Goal: Task Accomplishment & Management: Use online tool/utility

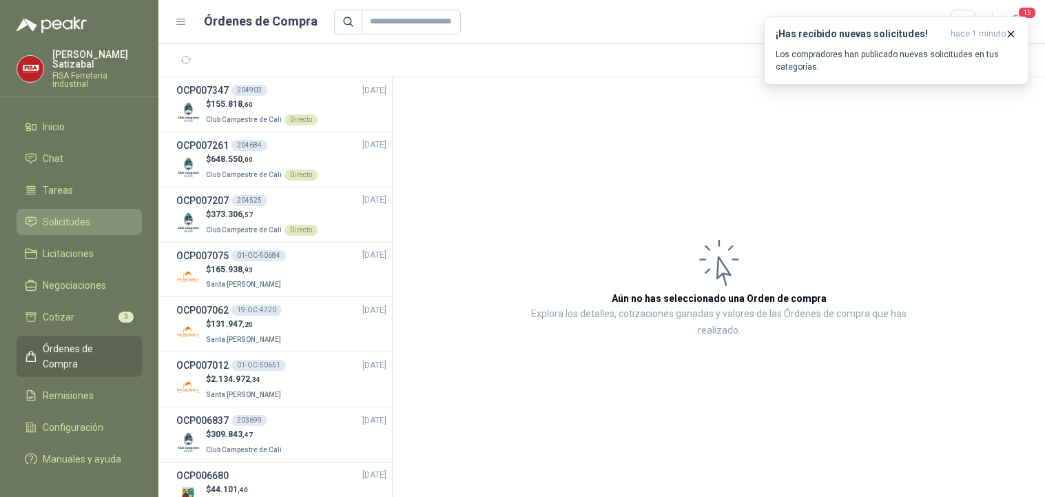
click at [67, 214] on span "Solicitudes" at bounding box center [67, 221] width 48 height 15
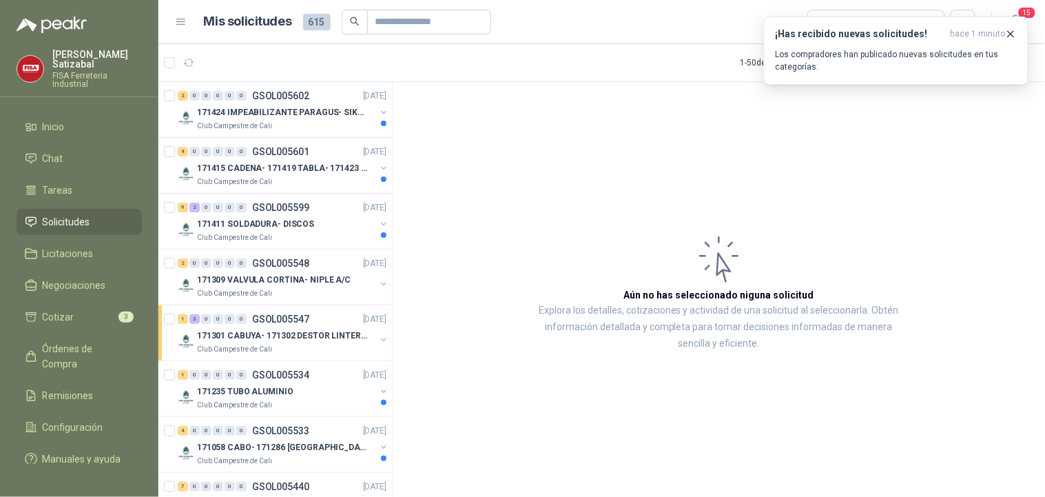
click at [969, 132] on article "Aún no has seleccionado niguna solicitud Explora los detalles, cotizaciones y a…" at bounding box center [719, 292] width 652 height 420
click at [1015, 32] on icon "button" at bounding box center [1011, 34] width 12 height 12
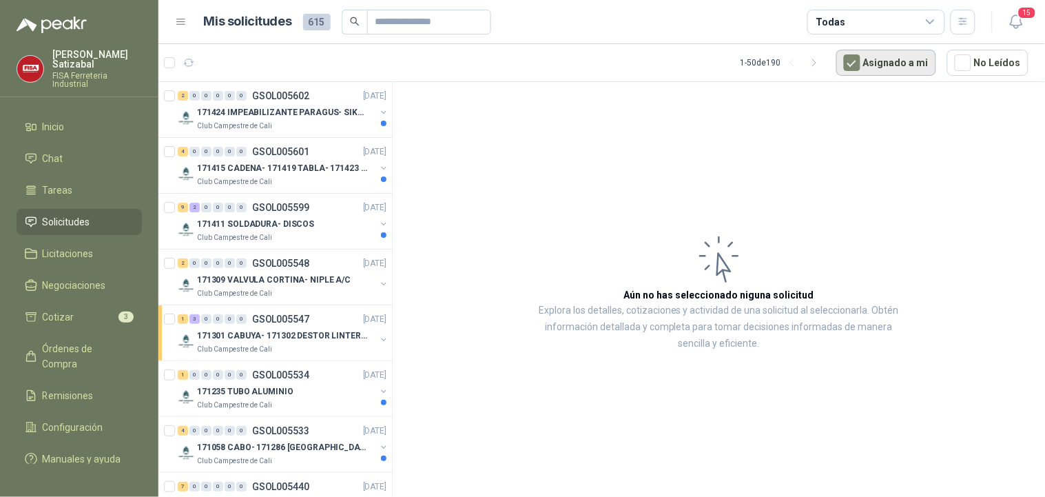
click at [886, 59] on button "Asignado a mi" at bounding box center [886, 63] width 100 height 26
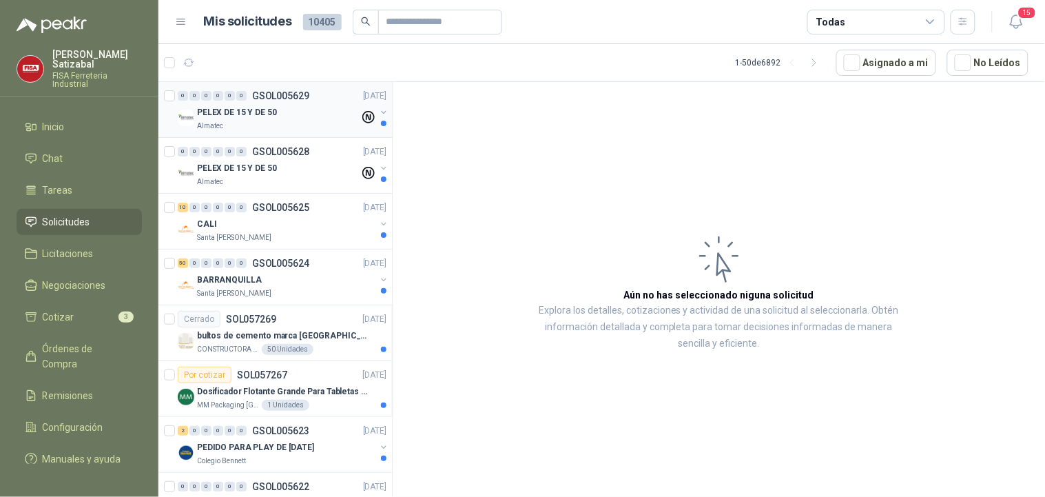
click at [304, 97] on p "GSOL005629" at bounding box center [280, 96] width 57 height 10
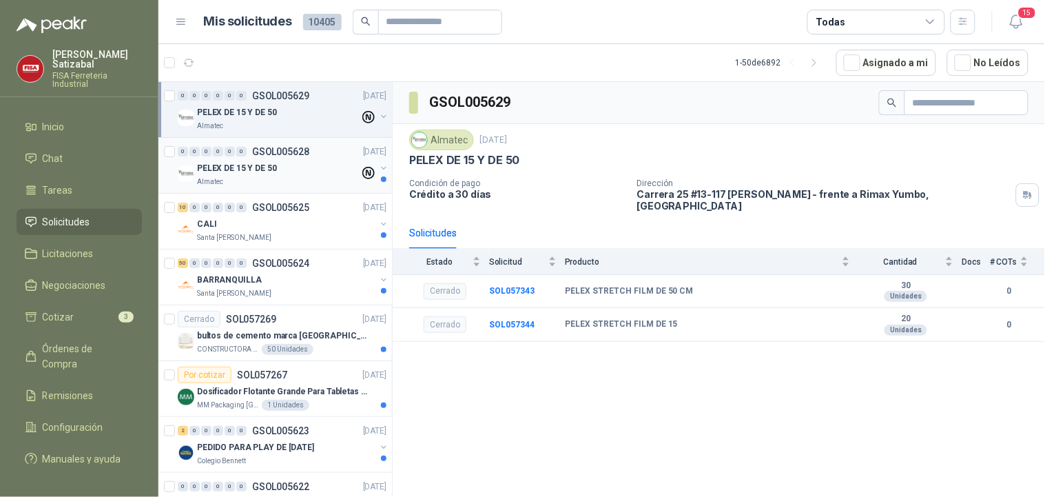
click at [272, 156] on p "GSOL005628" at bounding box center [280, 152] width 57 height 10
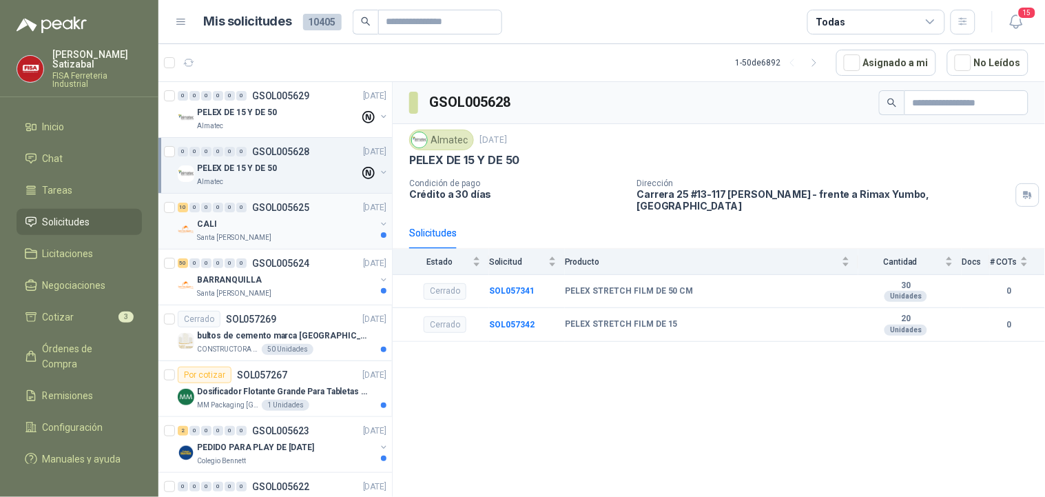
click at [296, 220] on div "CALI" at bounding box center [286, 224] width 178 height 17
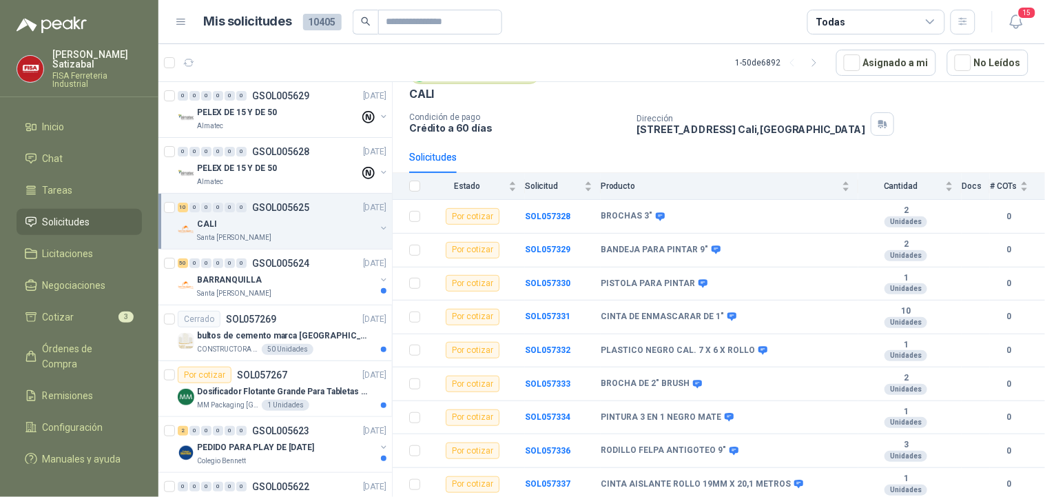
scroll to position [102, 0]
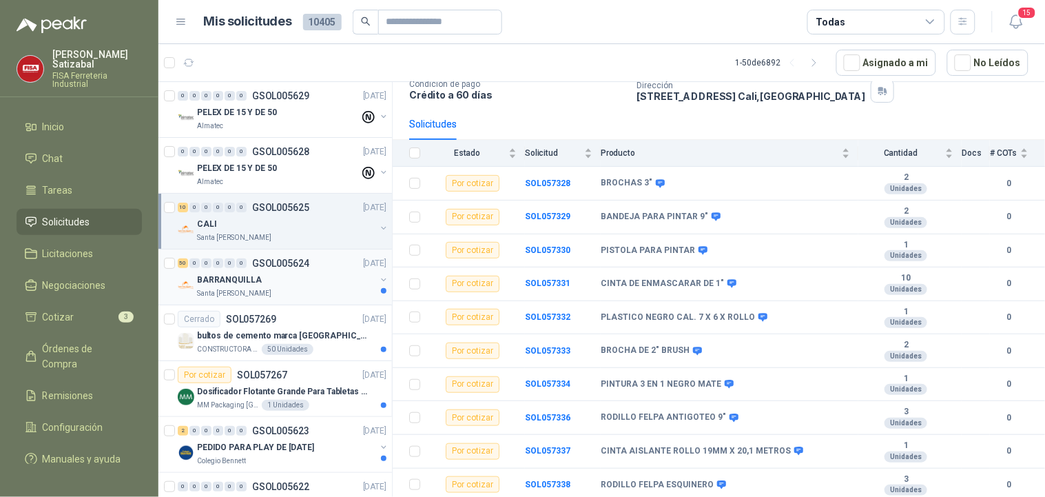
click at [246, 265] on span "0" at bounding box center [241, 263] width 10 height 10
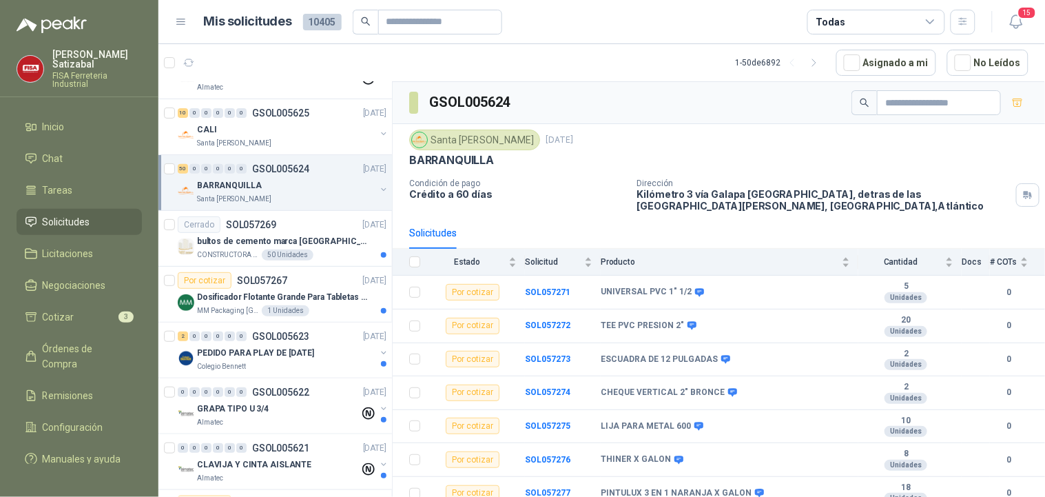
scroll to position [194, 0]
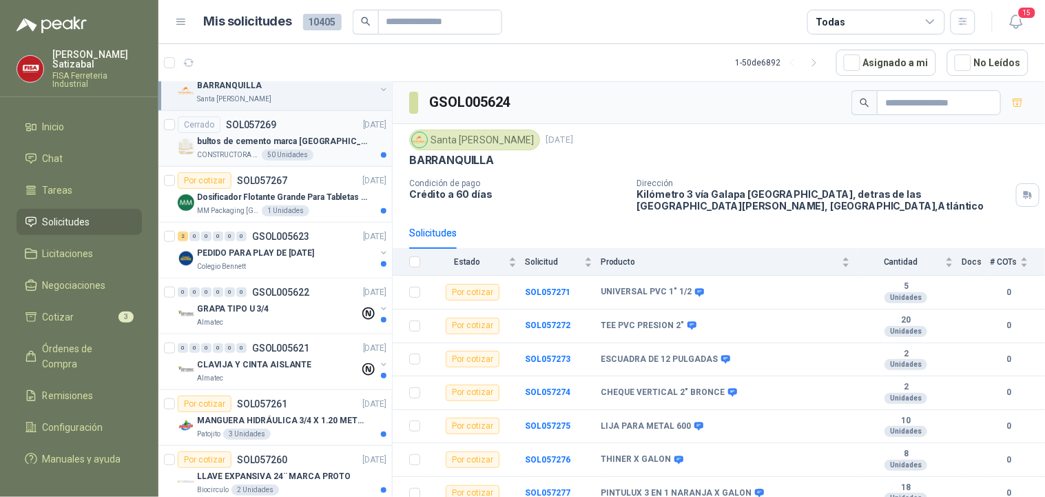
click at [278, 135] on p "bultos de cemento marca [GEOGRAPHIC_DATA]- Entrega en [GEOGRAPHIC_DATA]-Cauca" at bounding box center [283, 141] width 172 height 13
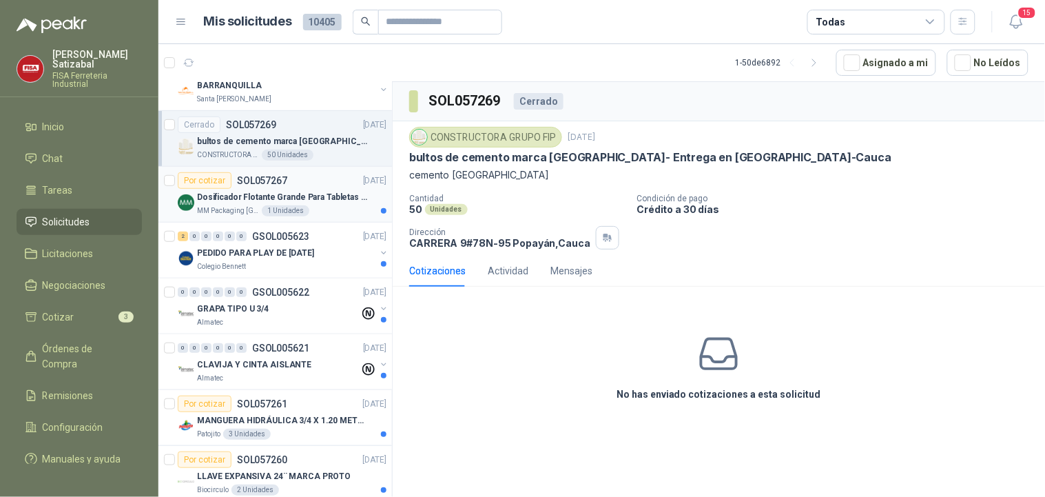
click at [278, 195] on p "Dosificador Flotante Grande Para Tabletas De Cloro Humboldt" at bounding box center [283, 197] width 172 height 13
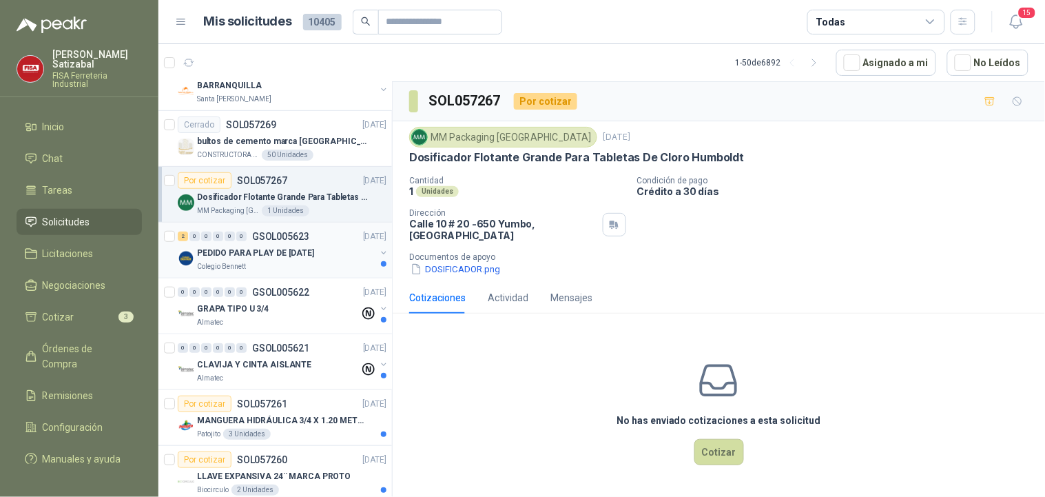
click at [282, 247] on p "PEDIDO PARA PLAY DE [DATE]" at bounding box center [255, 253] width 117 height 13
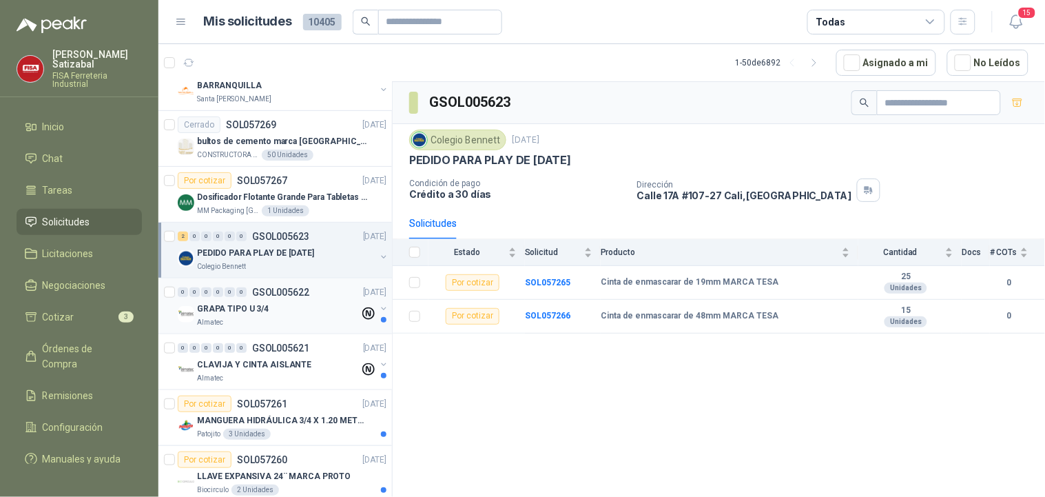
click at [291, 298] on div "0 0 0 0 0 0 GSOL005622 [DATE]" at bounding box center [284, 292] width 212 height 17
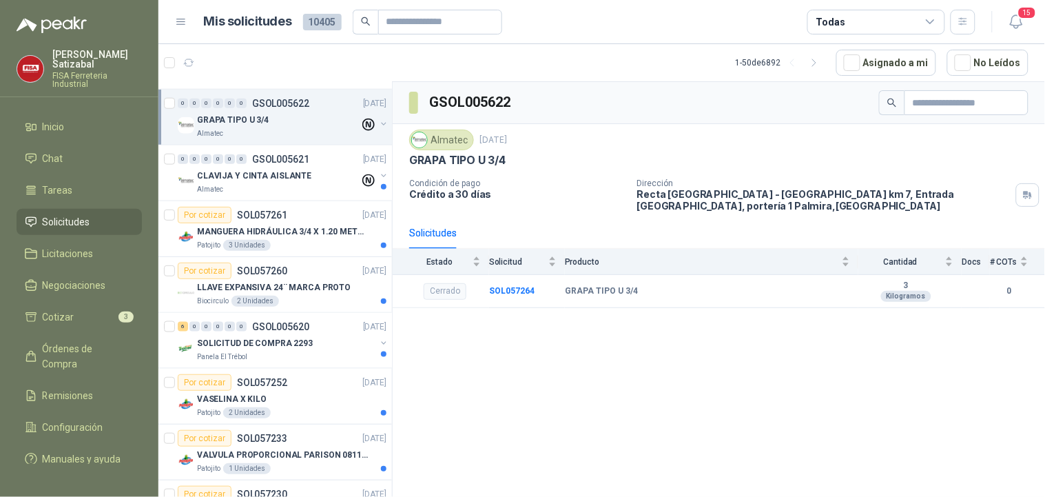
scroll to position [389, 0]
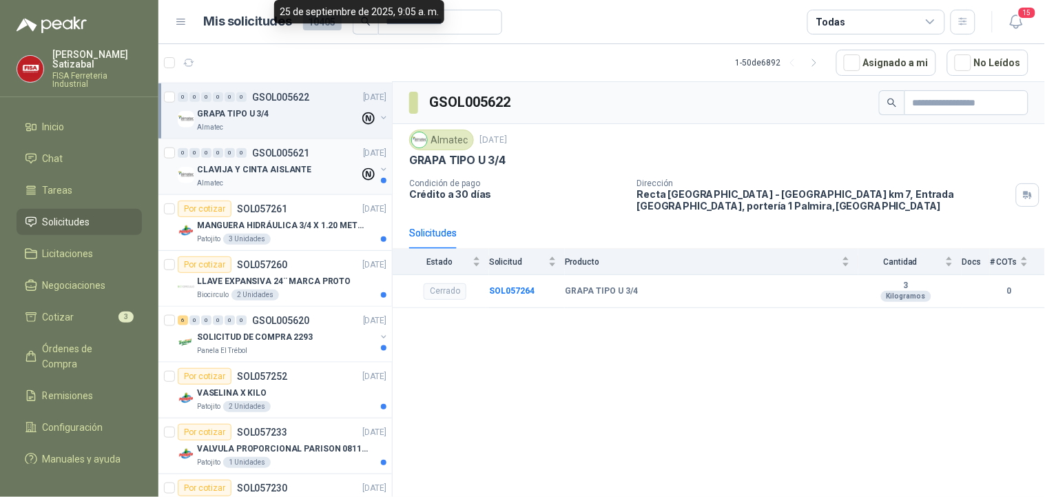
click at [321, 173] on div "CLAVIJA Y CINTA AISLANTE" at bounding box center [278, 169] width 163 height 17
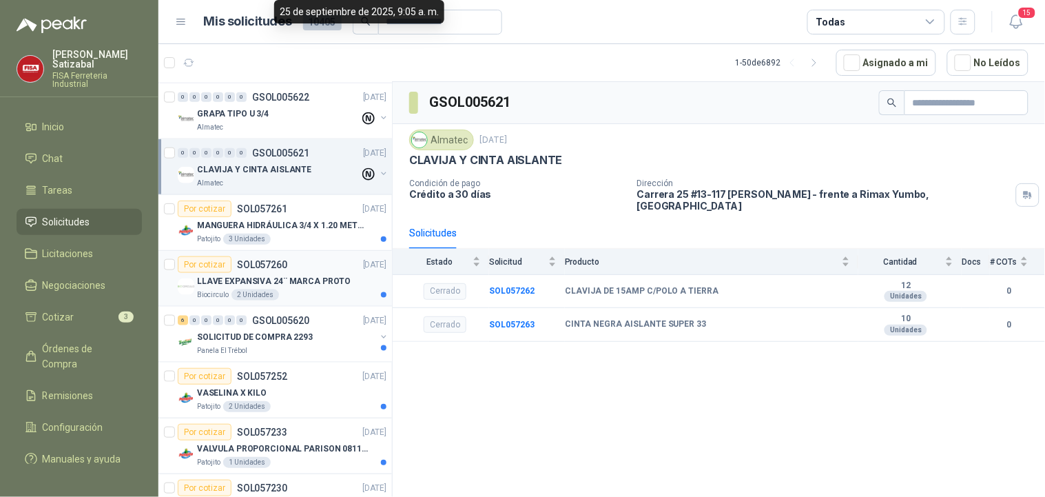
click at [305, 271] on div "Por cotizar SOL057260 [DATE]" at bounding box center [282, 264] width 209 height 17
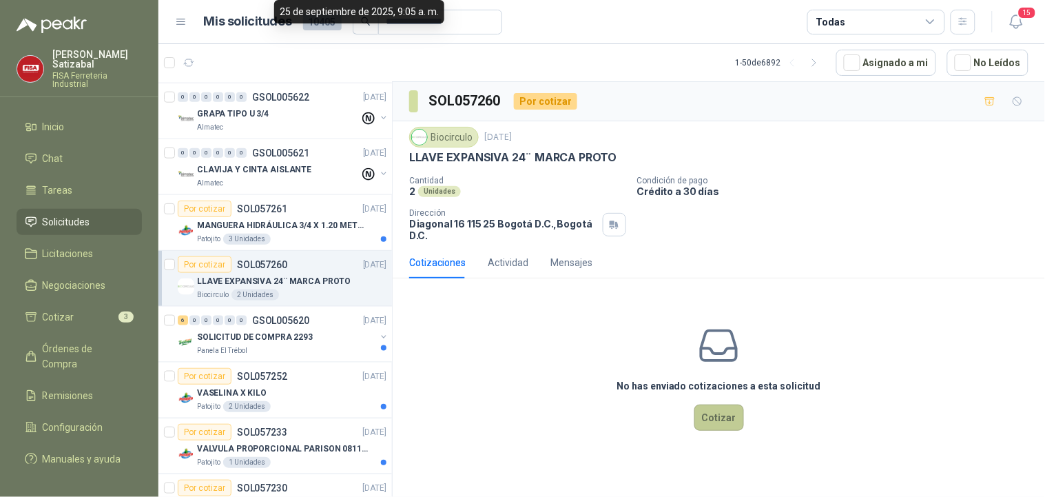
click at [724, 419] on button "Cotizar" at bounding box center [719, 417] width 50 height 26
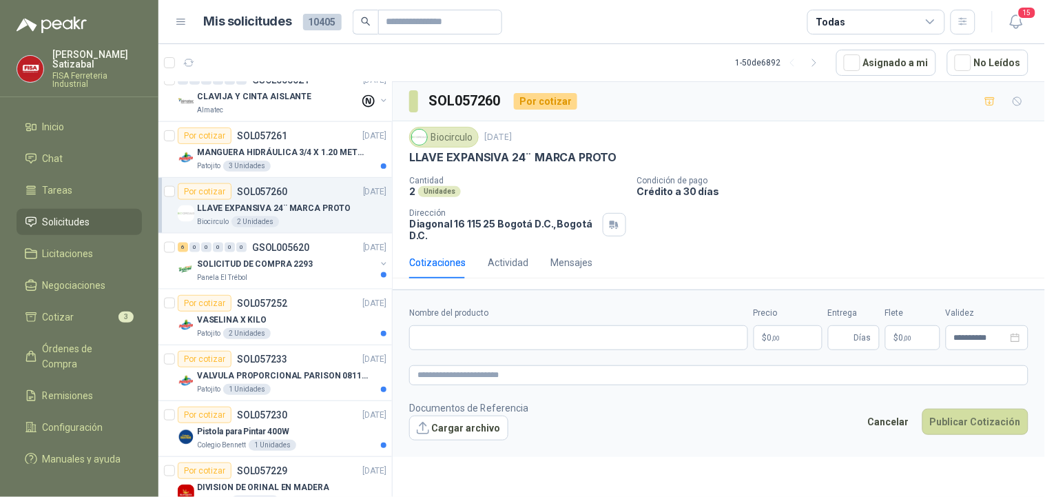
scroll to position [494, 0]
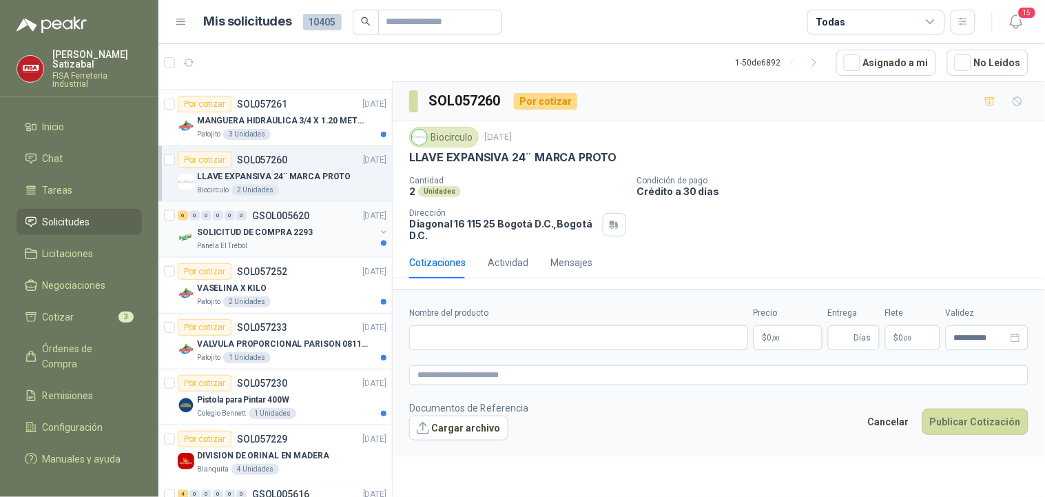
click at [288, 228] on p "SOLICITUD DE COMPRA 2293" at bounding box center [255, 232] width 116 height 13
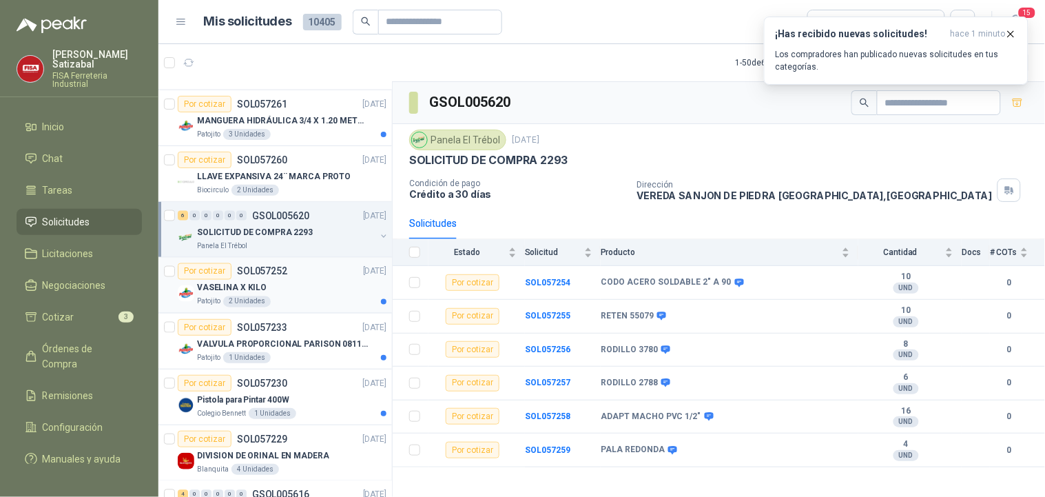
click at [267, 285] on div "VASELINA X KILO" at bounding box center [291, 288] width 189 height 17
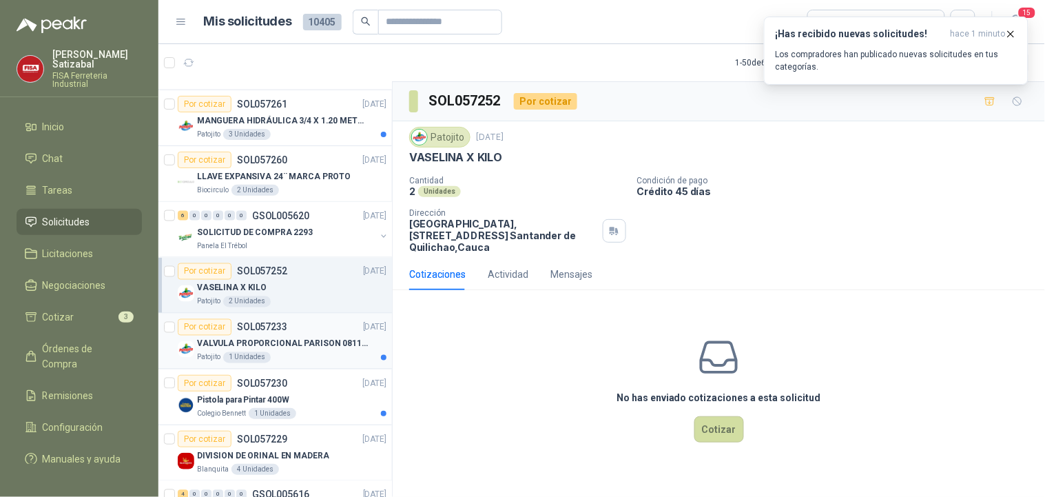
click at [276, 340] on p "VALVULA PROPORCIONAL PARISON 0811404612 / 4WRPEH6C4 REXROTH" at bounding box center [283, 344] width 172 height 13
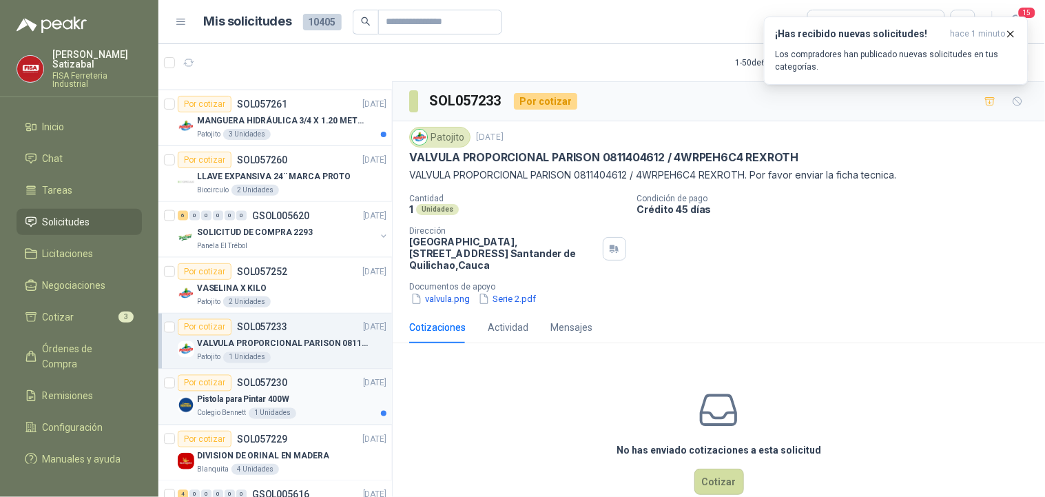
click at [260, 378] on p "SOL057230" at bounding box center [262, 383] width 50 height 10
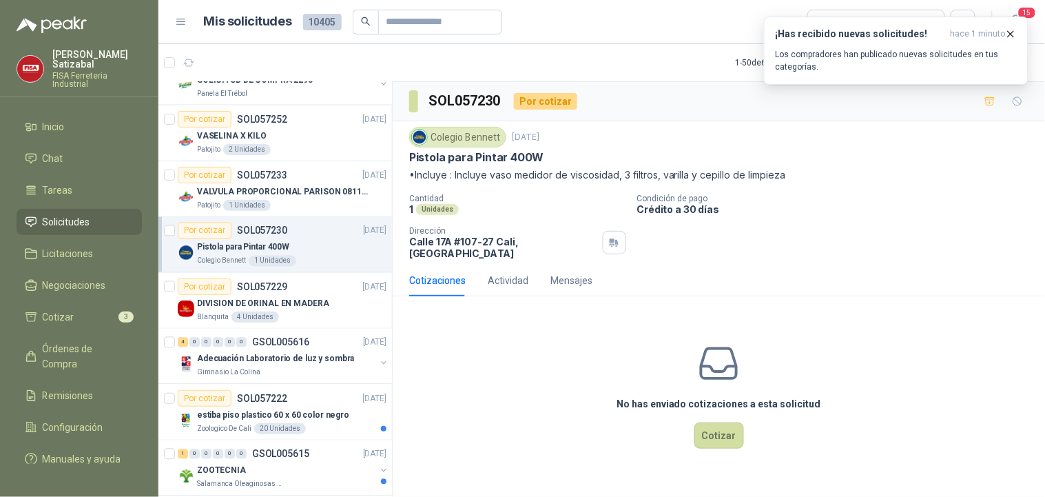
scroll to position [683, 0]
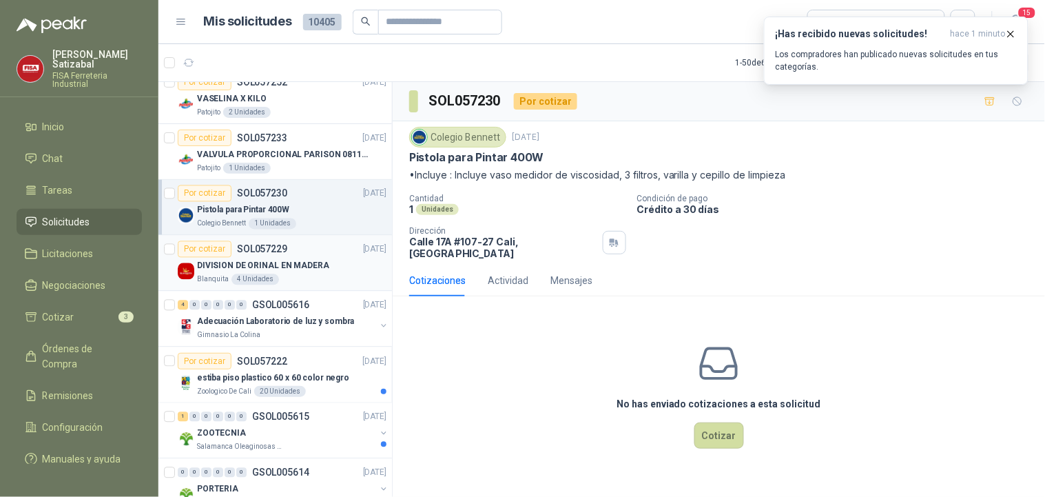
click at [253, 253] on p "SOL057229" at bounding box center [262, 250] width 50 height 10
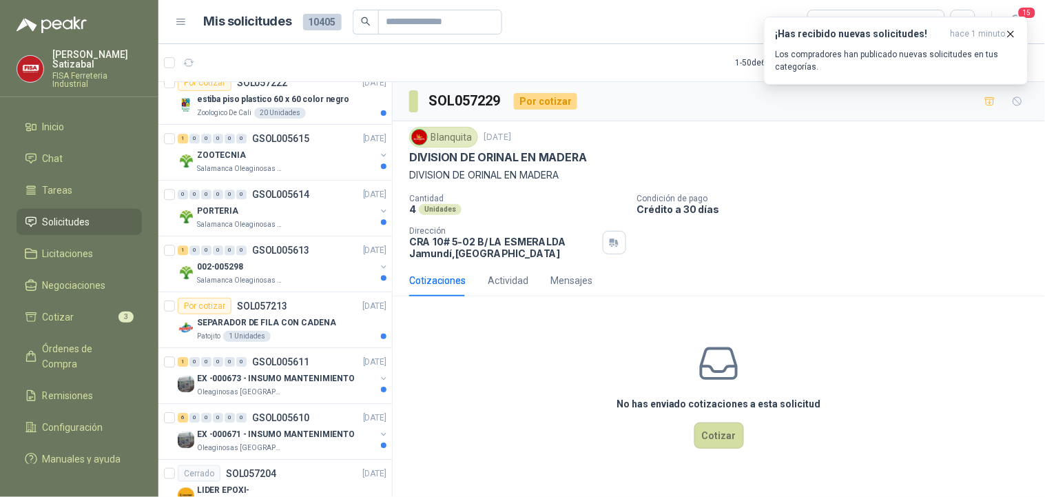
scroll to position [967, 0]
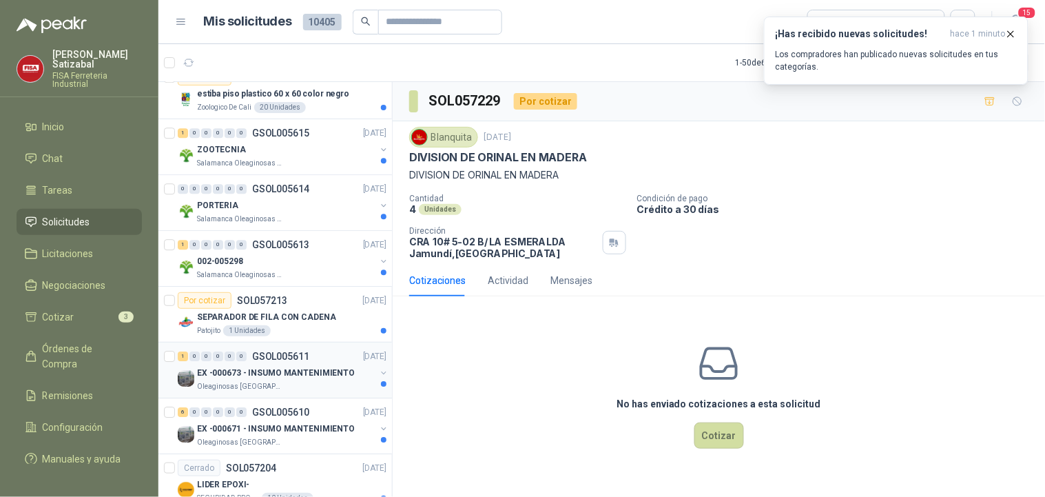
click at [245, 362] on div "1 0 0 0 0 0 GSOL005611 [DATE]" at bounding box center [284, 356] width 212 height 17
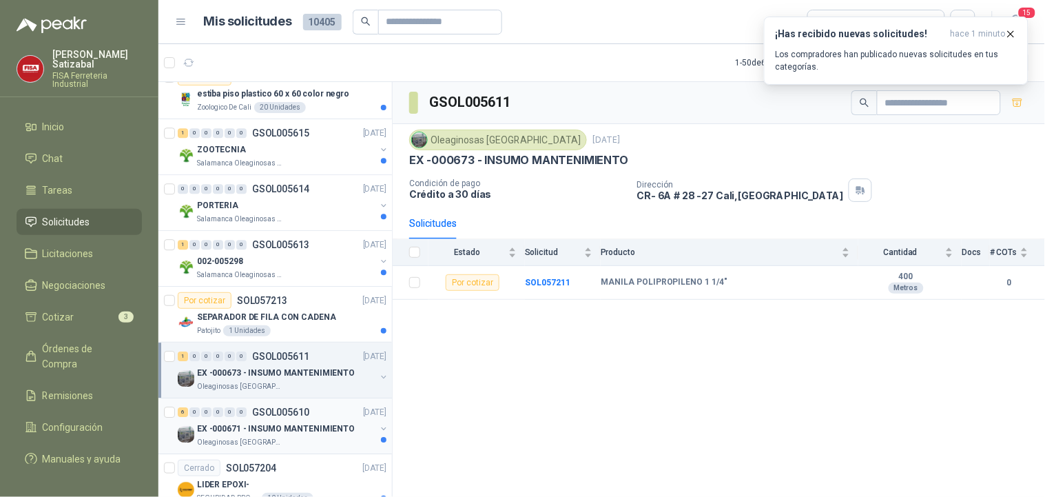
click at [309, 409] on div "6 0 0 0 0 0 GSOL005610 [DATE]" at bounding box center [284, 412] width 212 height 17
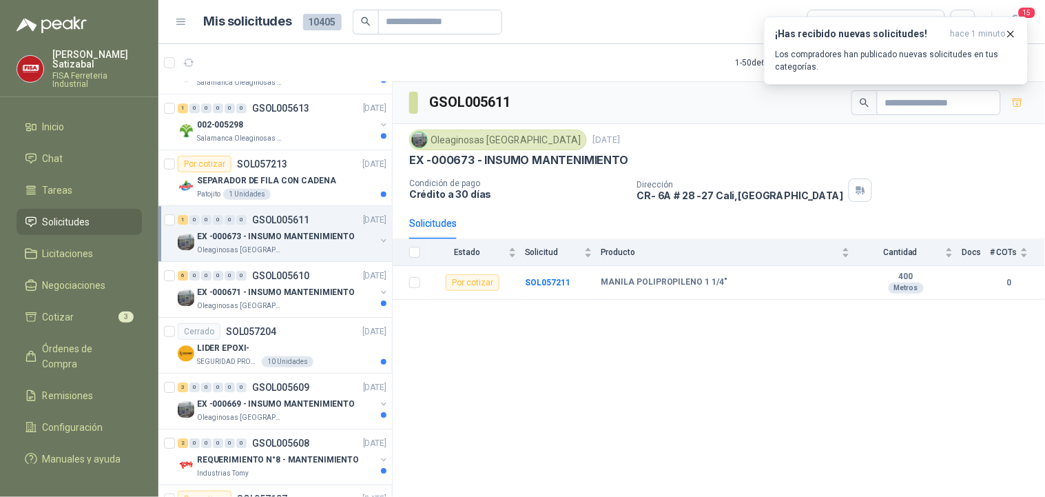
scroll to position [1109, 0]
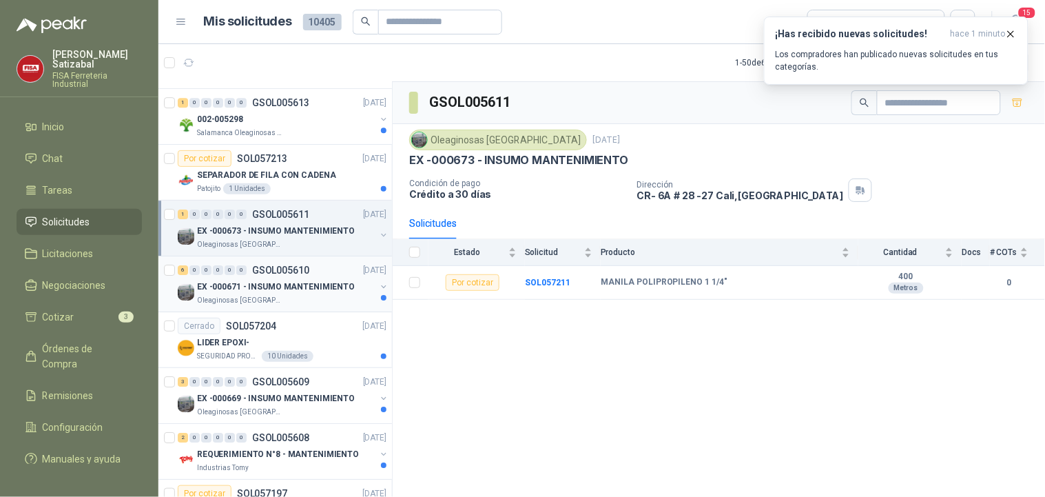
click at [262, 267] on p "GSOL005610" at bounding box center [280, 270] width 57 height 10
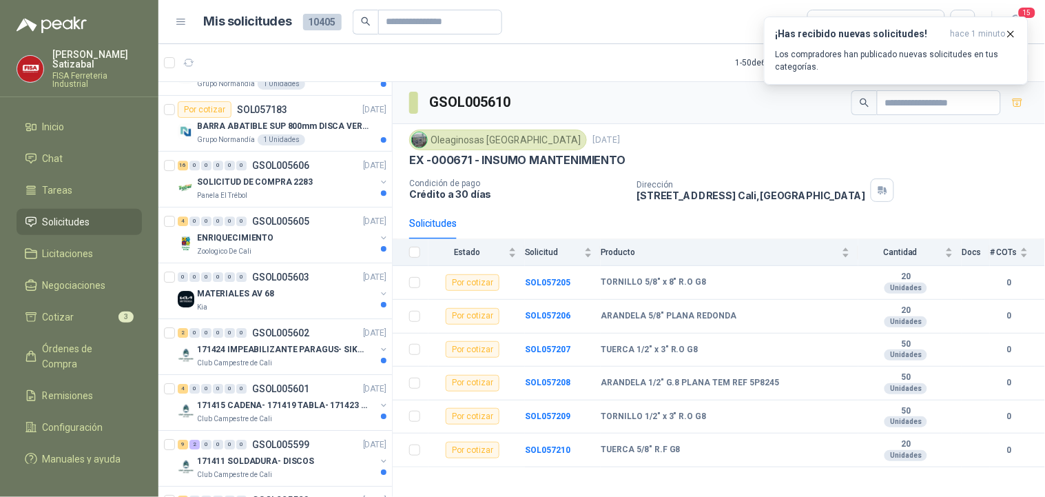
scroll to position [2391, 0]
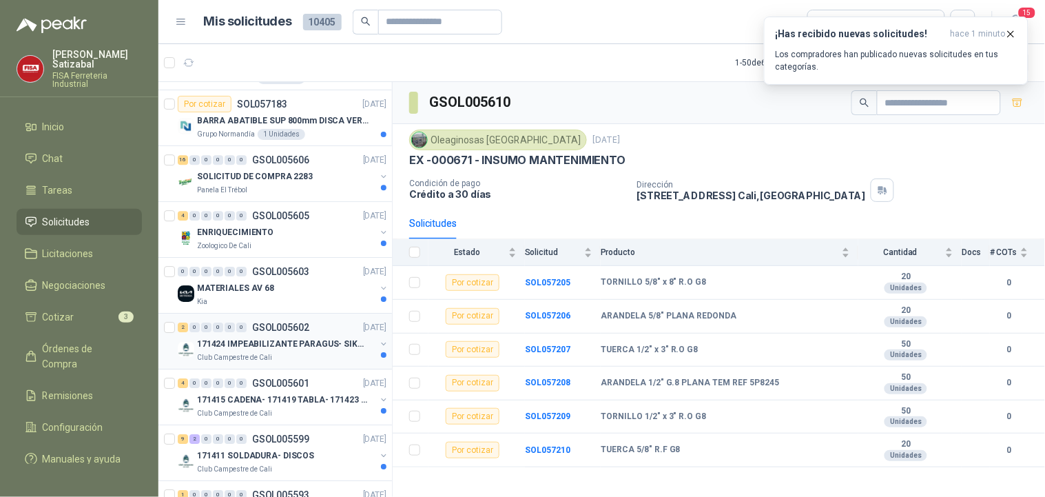
click at [265, 352] on div "171424 IMPEABILIZANTE PARAGUS- SIKALASTIC" at bounding box center [286, 344] width 178 height 17
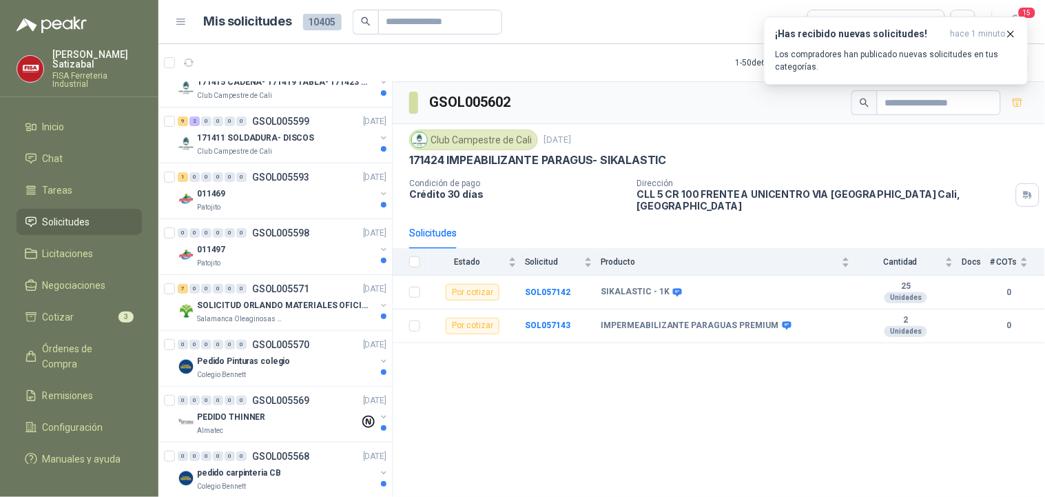
scroll to position [2737, 0]
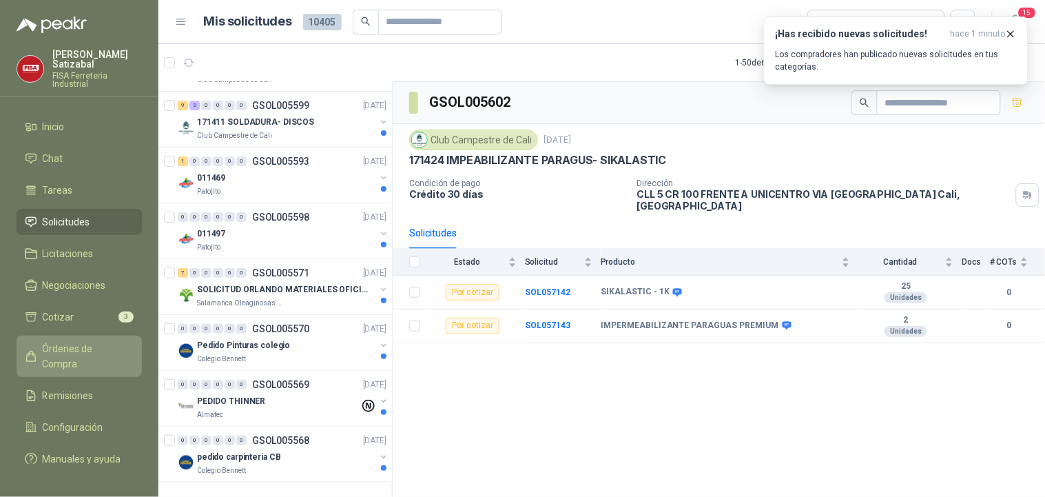
click at [73, 342] on span "Órdenes de Compra" at bounding box center [86, 356] width 86 height 30
